Goal: Navigation & Orientation: Find specific page/section

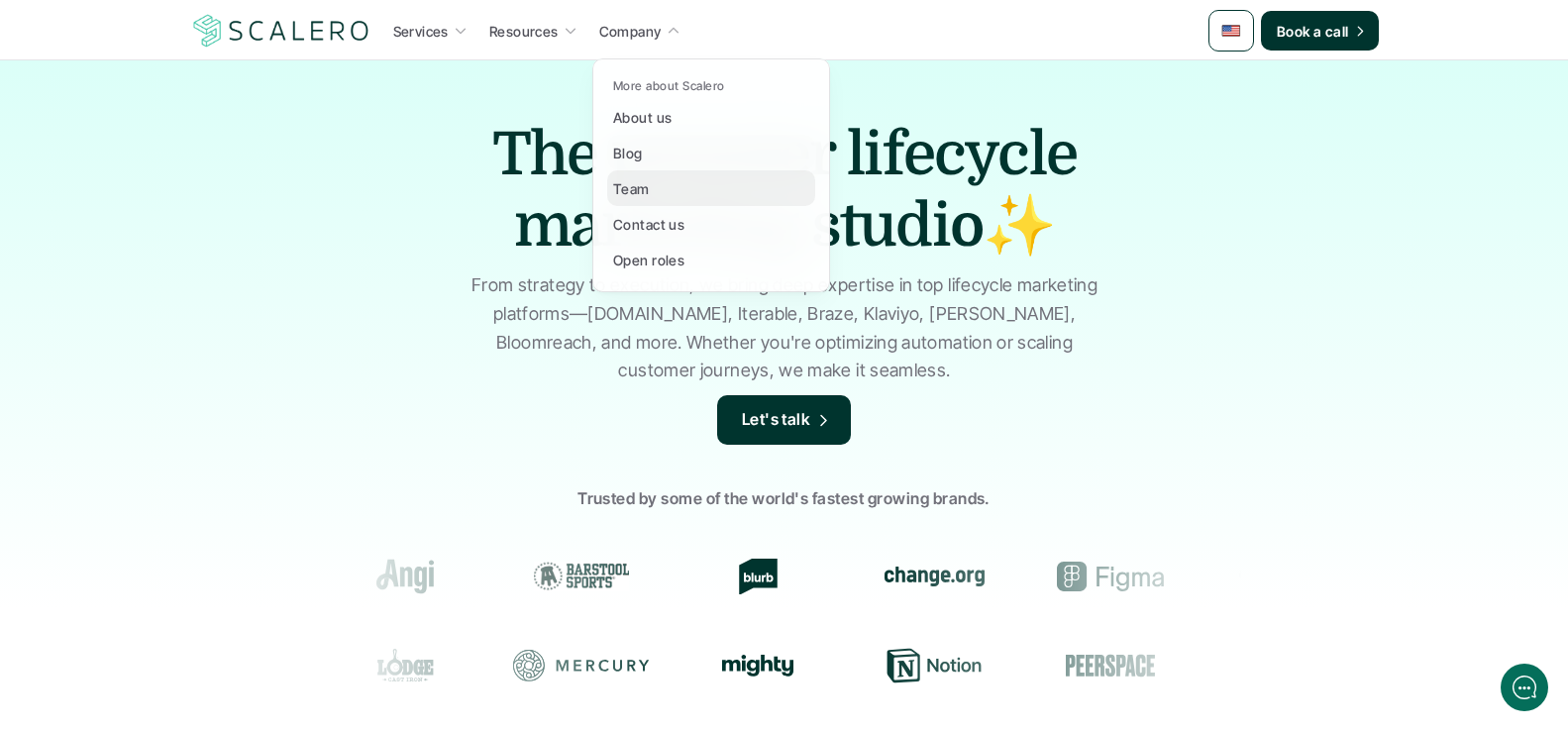
click at [625, 184] on p "Team" at bounding box center [631, 188] width 37 height 21
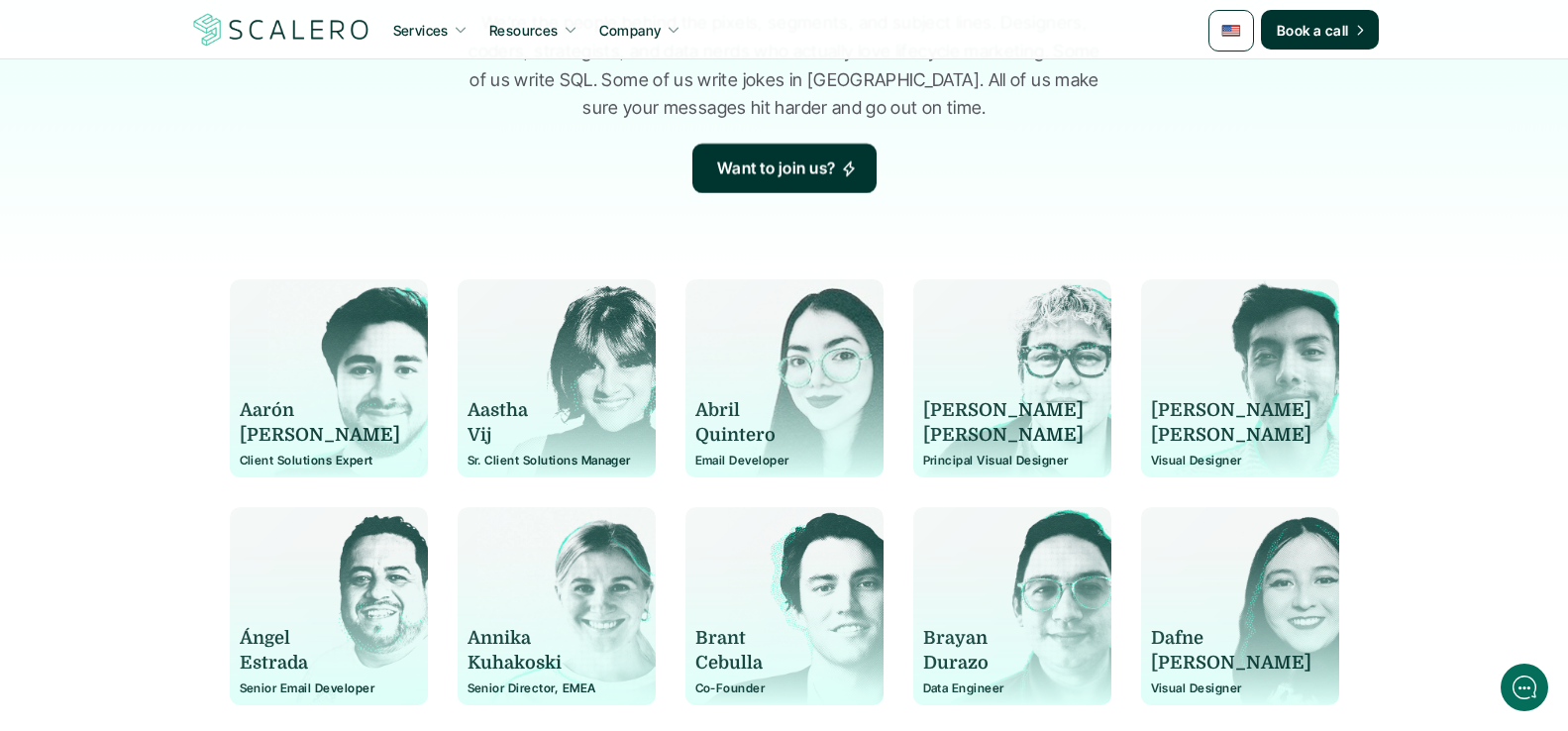
scroll to position [297, 0]
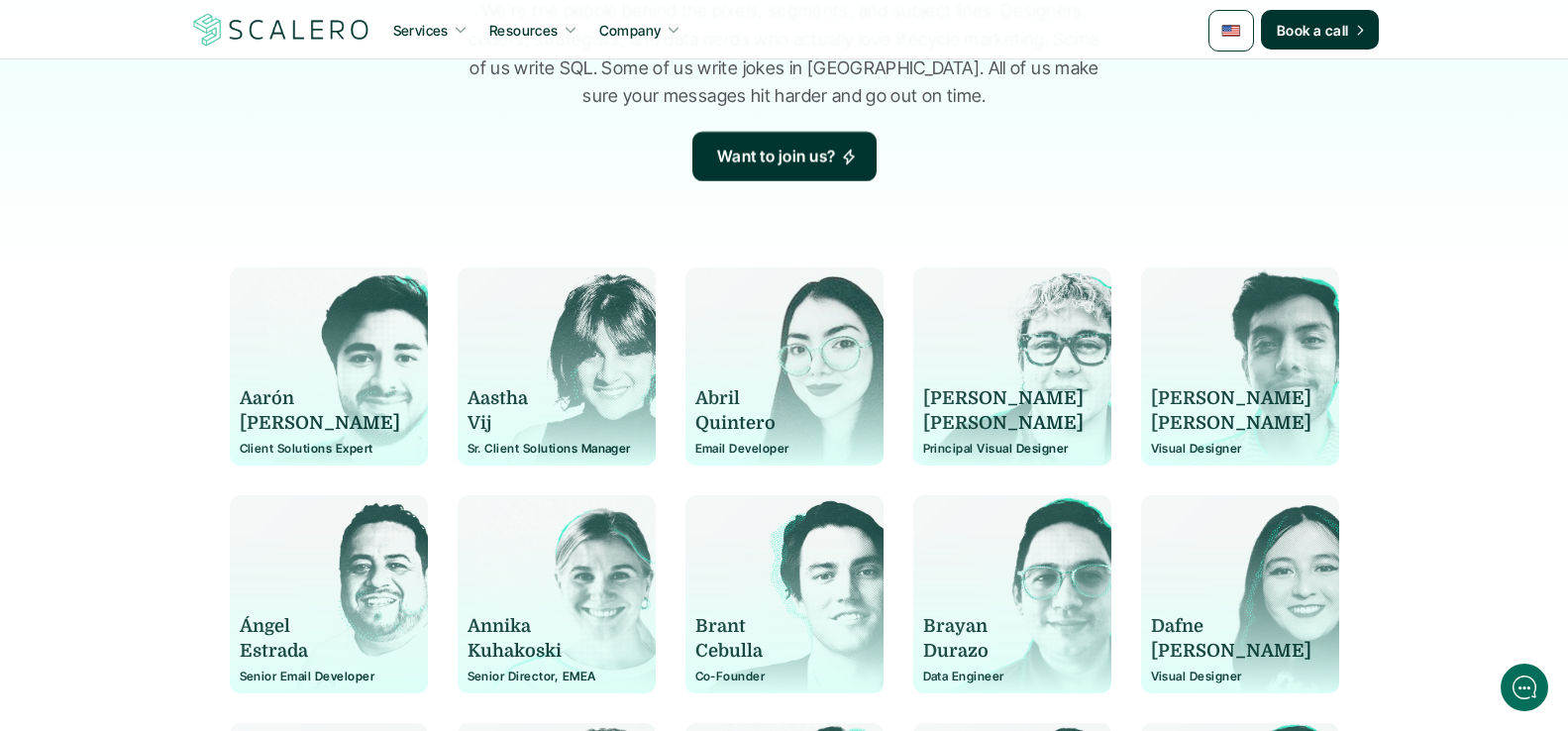
click at [297, 399] on p "Aarón" at bounding box center [320, 399] width 161 height 25
click at [314, 397] on p "Aarón" at bounding box center [320, 399] width 161 height 25
click at [314, 424] on p "[PERSON_NAME]" at bounding box center [320, 423] width 161 height 25
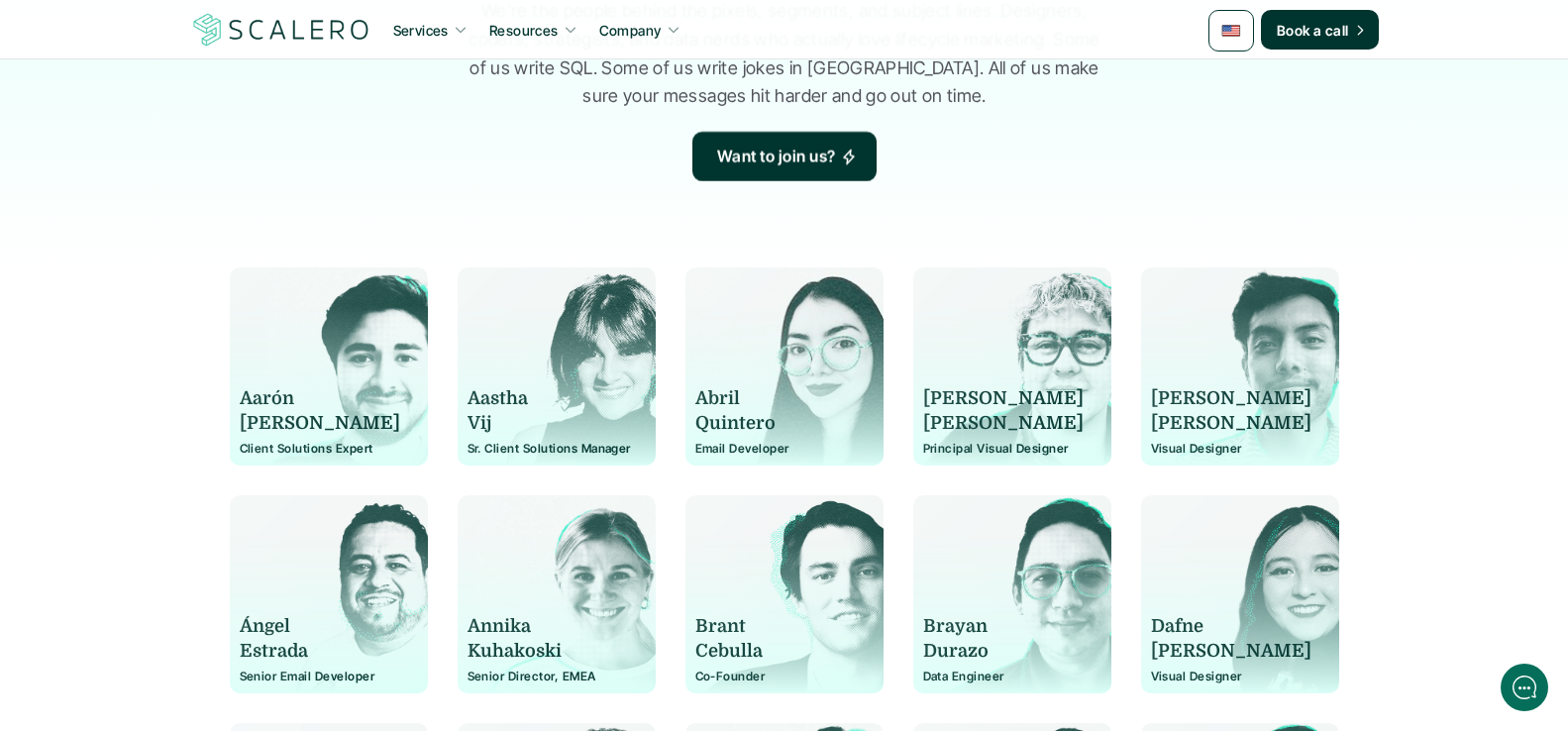
click at [409, 419] on div "[PERSON_NAME]" at bounding box center [329, 412] width 178 height 50
click at [508, 411] on p "Vij" at bounding box center [548, 423] width 161 height 25
click at [522, 401] on p "Aastha" at bounding box center [548, 399] width 161 height 25
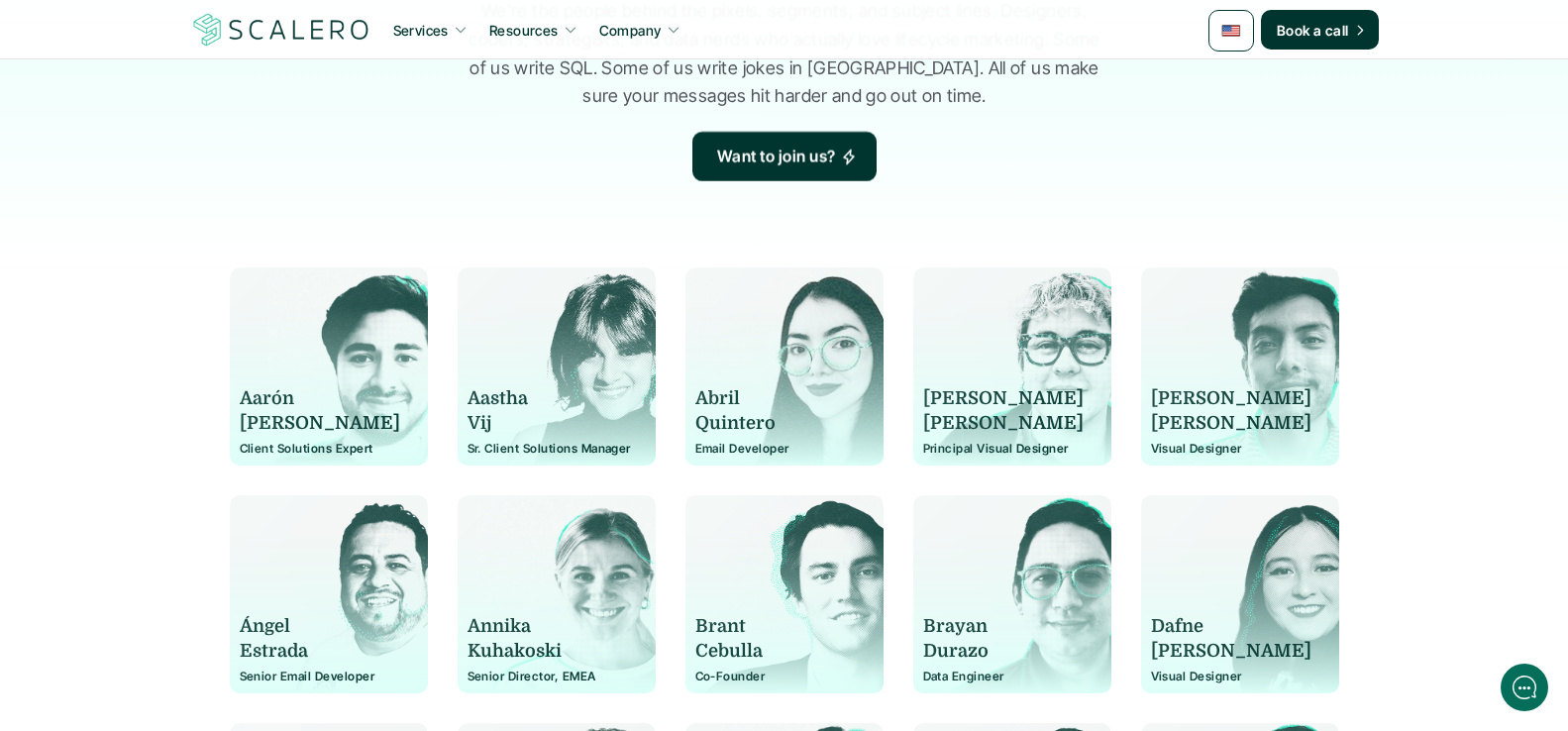
click at [490, 401] on p "Aastha" at bounding box center [548, 399] width 161 height 25
click at [526, 421] on p "Vij" at bounding box center [548, 423] width 161 height 25
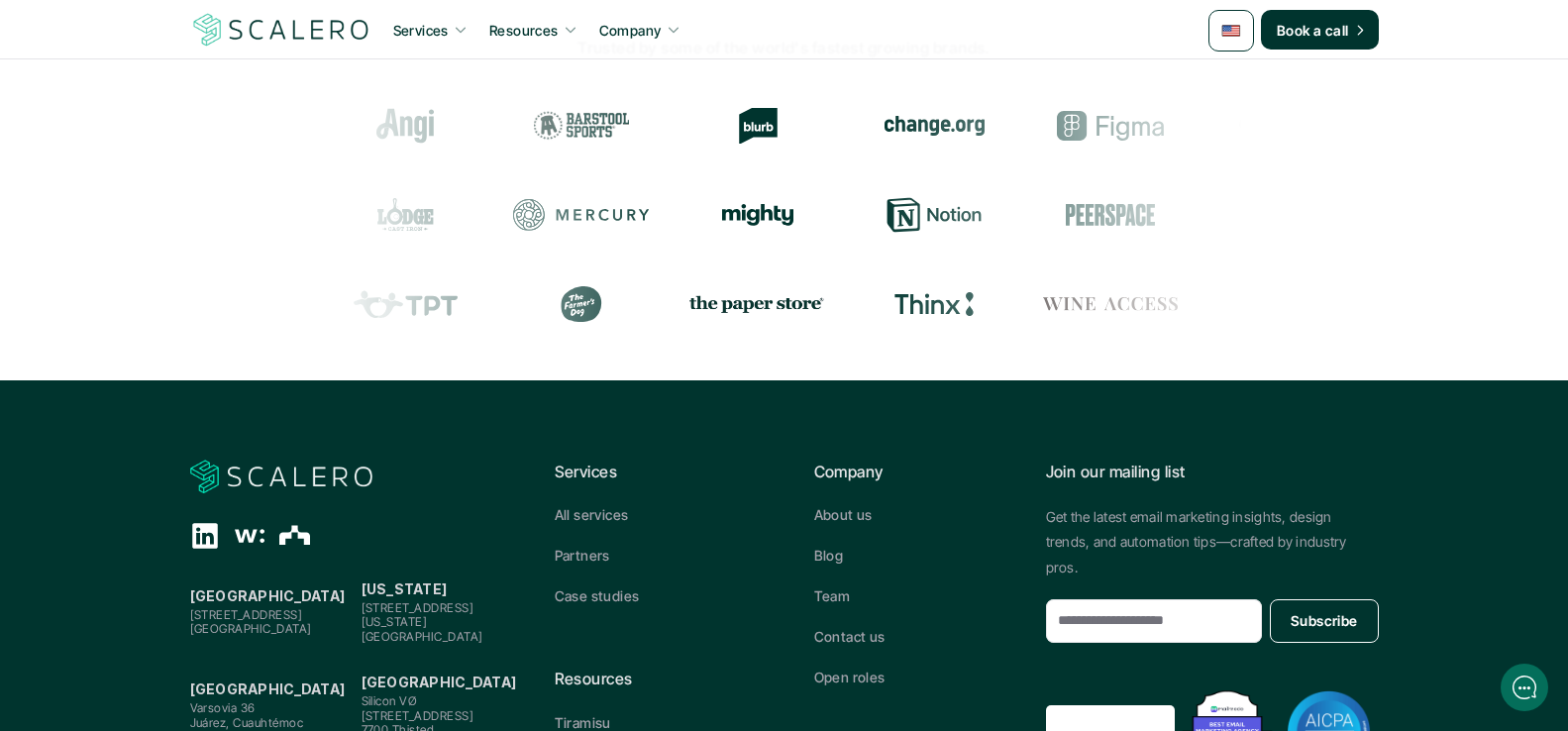
scroll to position [2360, 0]
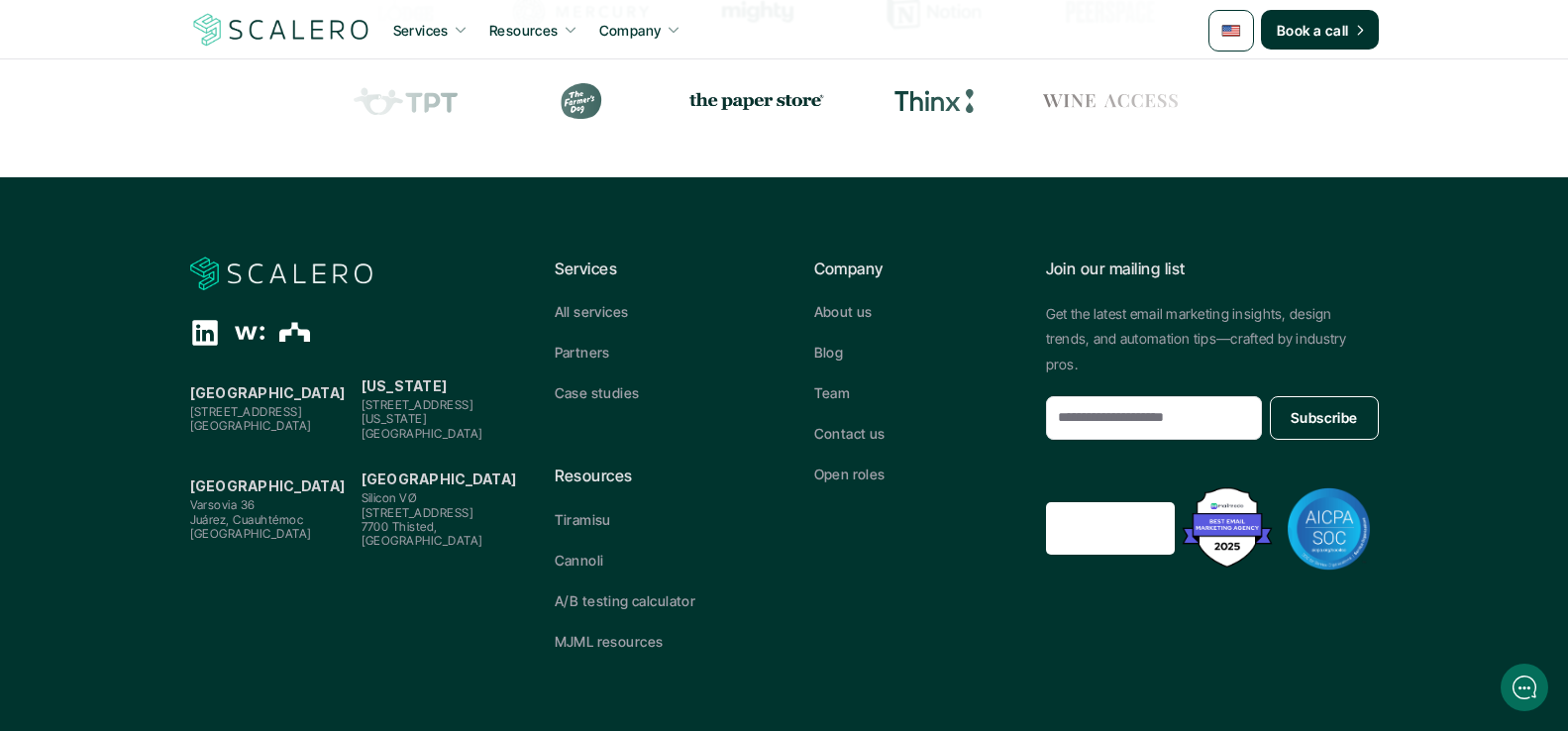
drag, startPoint x: 1475, startPoint y: 312, endPoint x: 1460, endPoint y: 242, distance: 71.6
click at [1475, 312] on footer "[GEOGRAPHIC_DATA][STREET_ADDRESS] [US_STATE] [STREET_ADDRESS][GEOGRAPHIC_DATA][…" at bounding box center [784, 454] width 1568 height 554
click at [1462, 264] on footer "[GEOGRAPHIC_DATA][STREET_ADDRESS] [US_STATE] [STREET_ADDRESS][GEOGRAPHIC_DATA][…" at bounding box center [784, 454] width 1568 height 554
